Goal: Transaction & Acquisition: Obtain resource

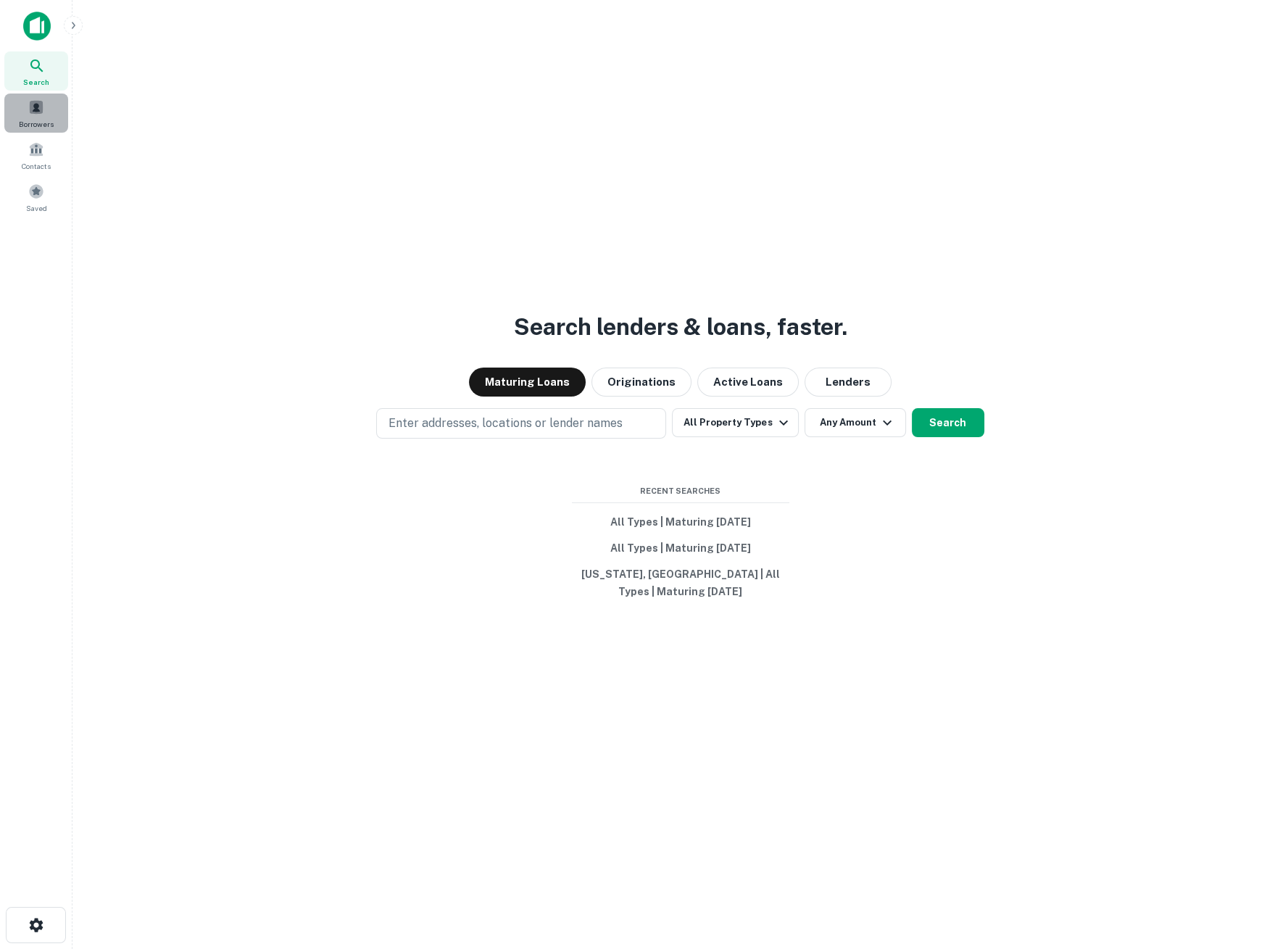
click at [39, 122] on span "Borrowers" at bounding box center [36, 124] width 35 height 11
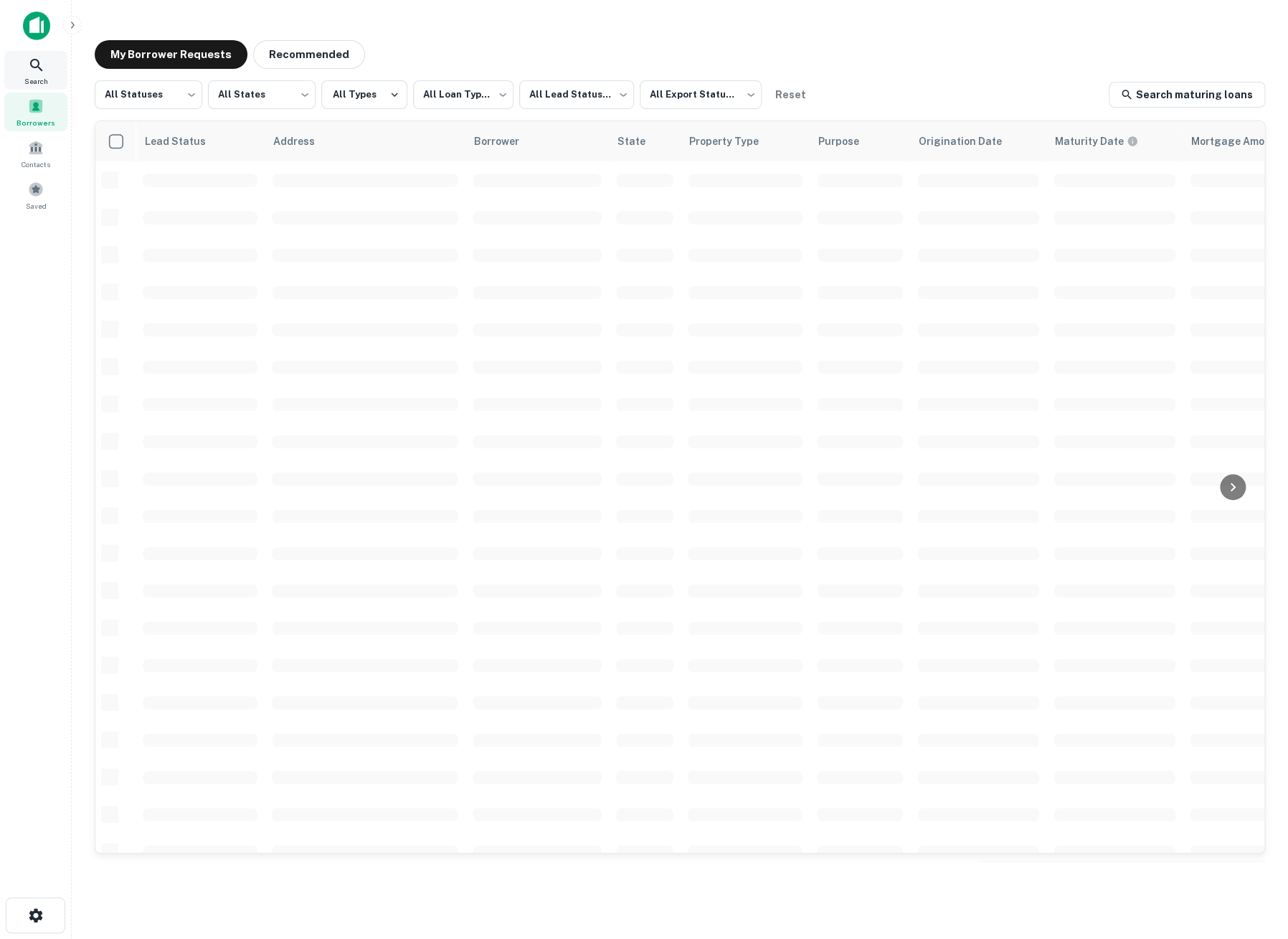
click at [23, 75] on div "Search" at bounding box center [36, 69] width 63 height 38
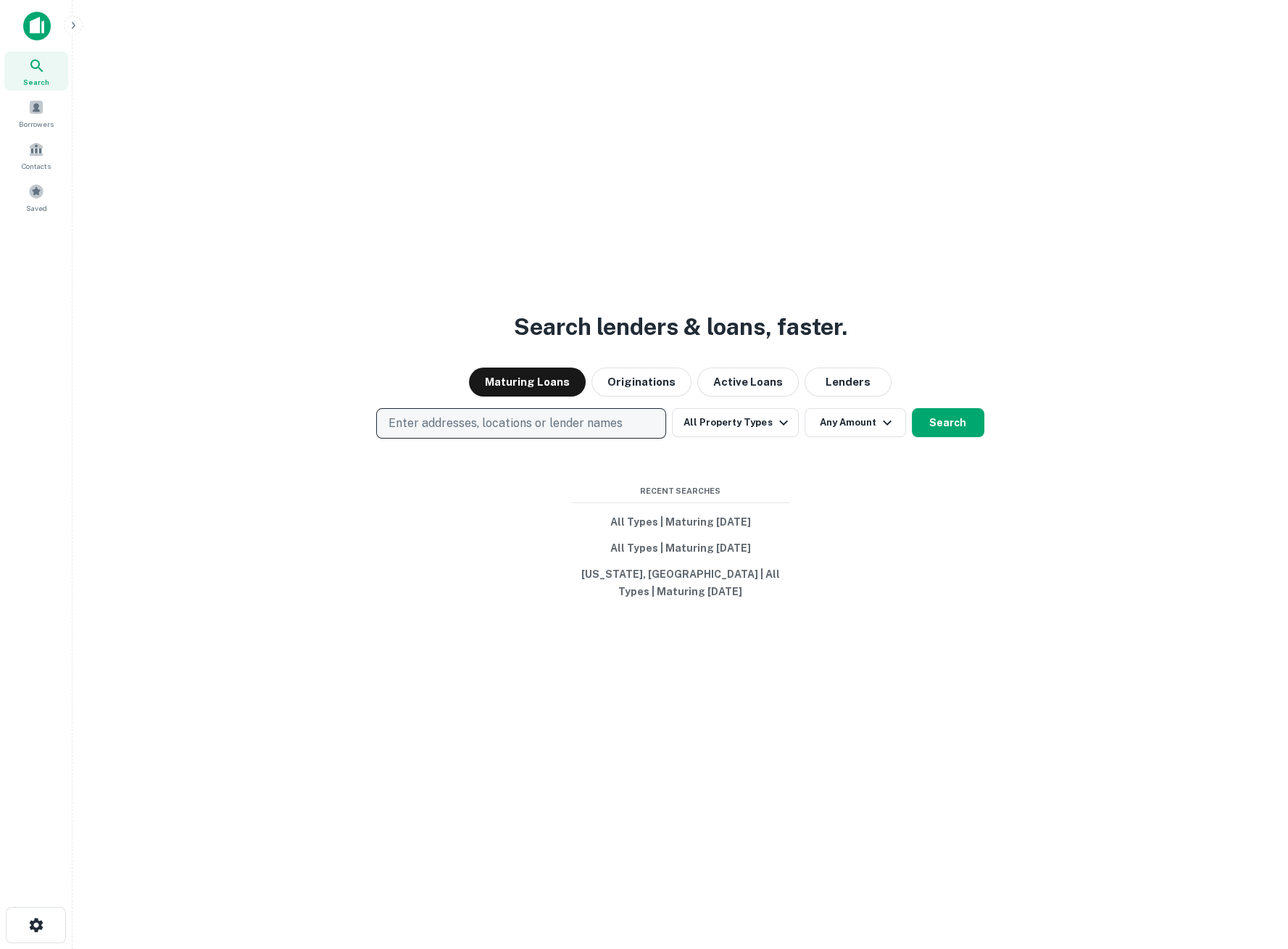
click at [469, 430] on p "Enter addresses, locations or lender names" at bounding box center [505, 423] width 234 height 17
click at [432, 527] on div "Search lenders & loans, faster. Maturing Loans Originations Active Loans Lender…" at bounding box center [680, 509] width 1192 height 949
click at [538, 432] on p "Enter addresses, locations or lender names" at bounding box center [505, 423] width 234 height 17
type input "**********"
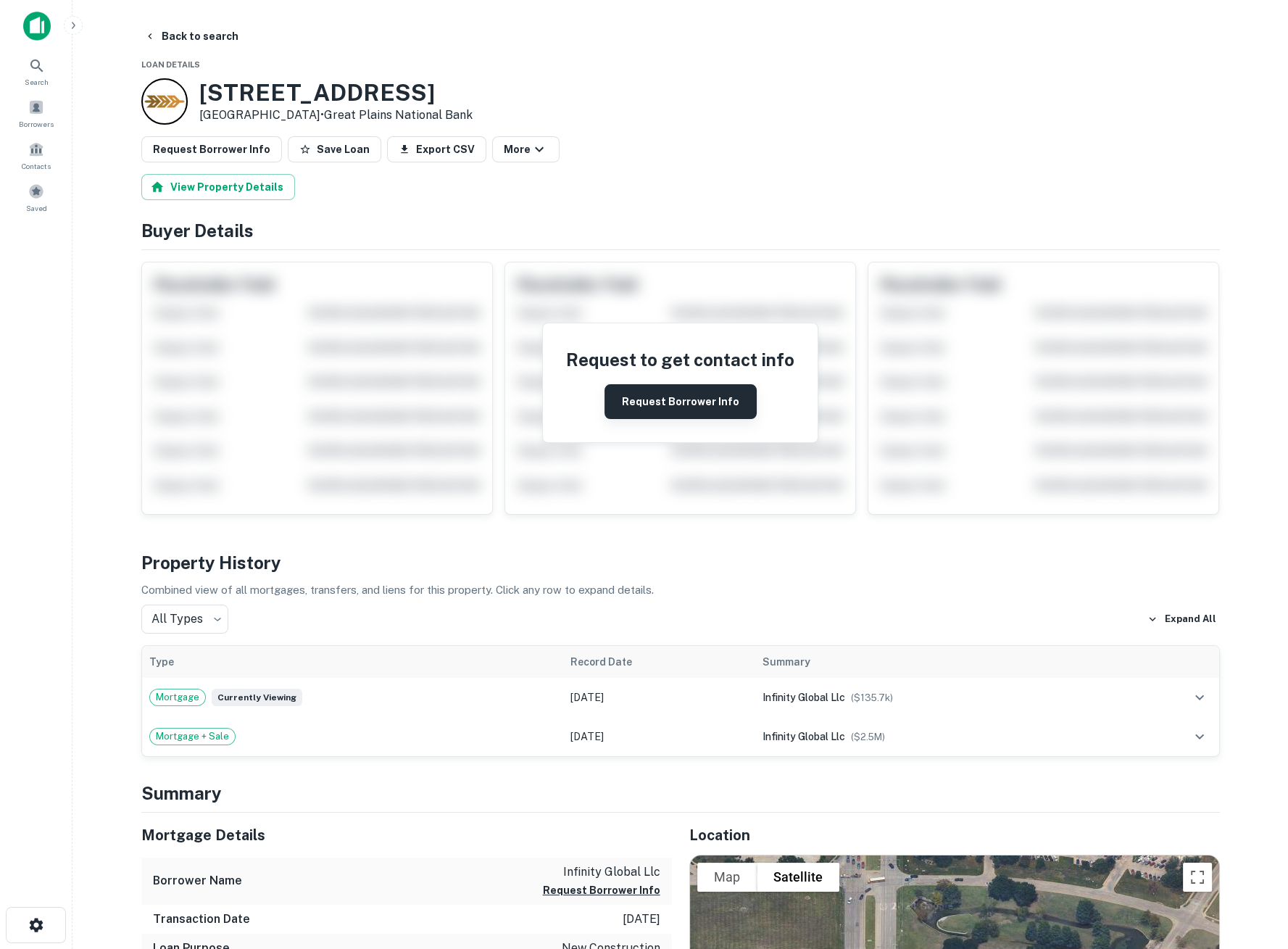
click at [656, 390] on button "Request Borrower Info" at bounding box center [680, 401] width 152 height 35
click at [1260, 24] on icon "close" at bounding box center [1262, 26] width 8 height 8
